Goal: Find specific page/section: Find specific page/section

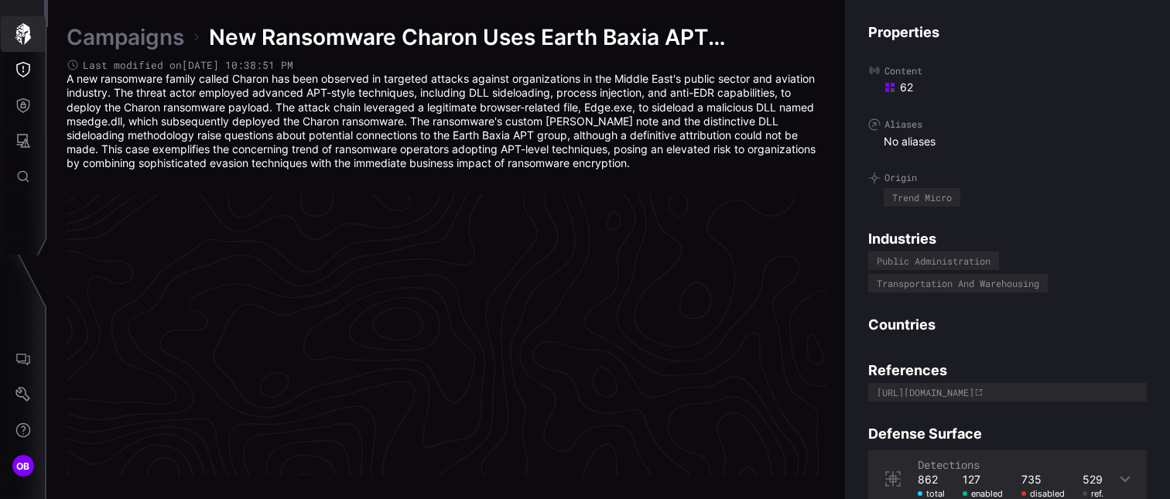
click at [26, 40] on icon "button" at bounding box center [22, 34] width 15 height 22
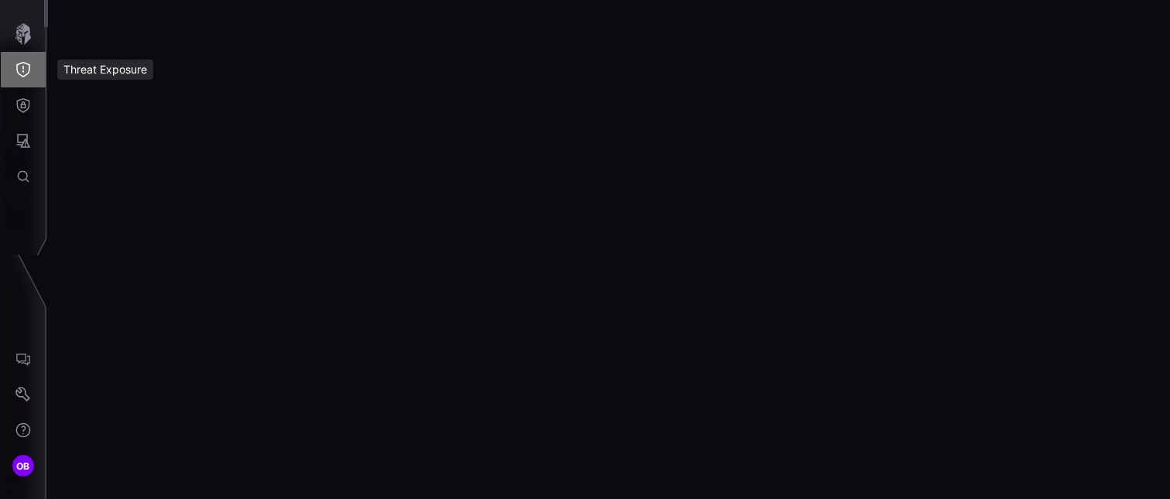
click at [27, 69] on icon "Threat Exposure" at bounding box center [22, 69] width 15 height 15
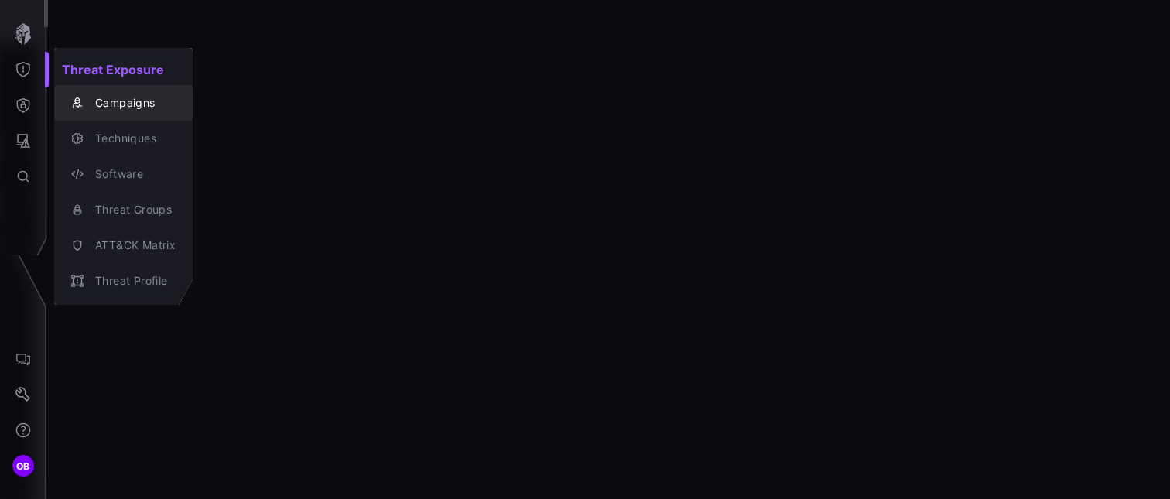
click at [125, 108] on div "Campaigns" at bounding box center [131, 103] width 88 height 19
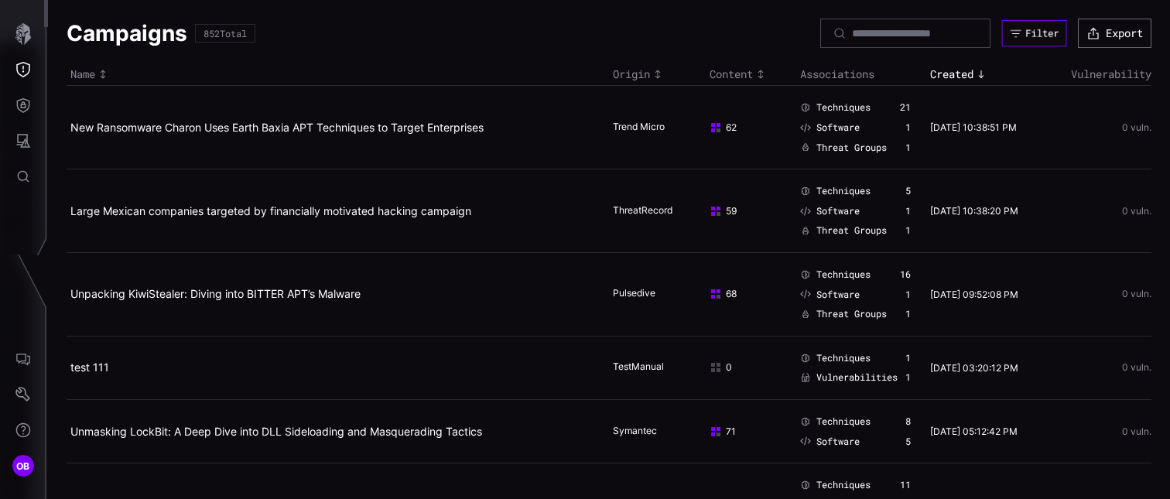
click at [1034, 37] on div "Filter" at bounding box center [1041, 33] width 33 height 12
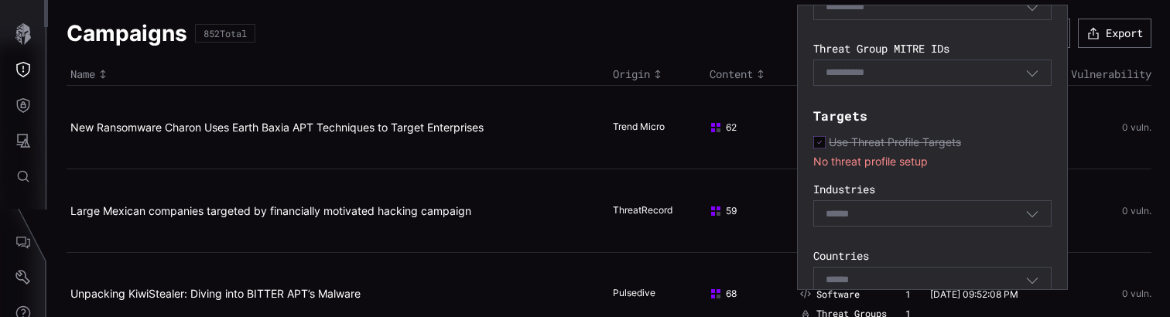
scroll to position [425, 0]
